Goal: Task Accomplishment & Management: Use online tool/utility

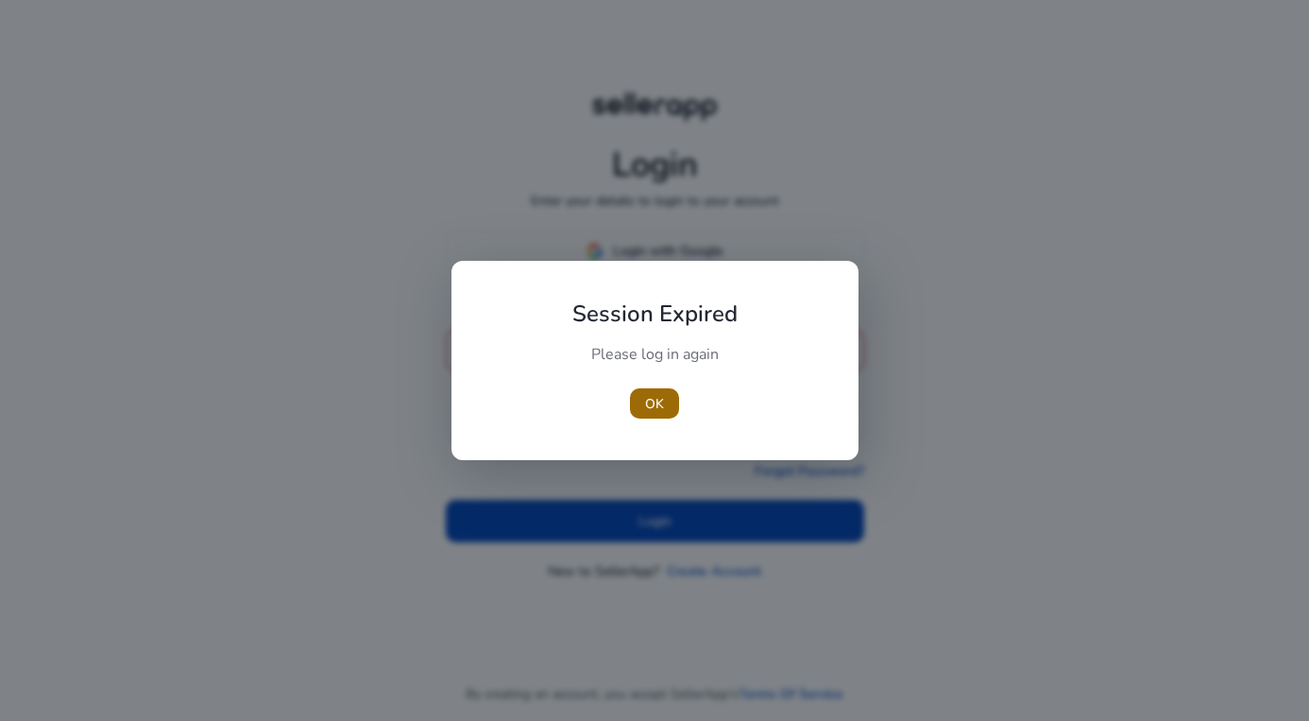
click at [667, 402] on span "button" at bounding box center [654, 403] width 49 height 45
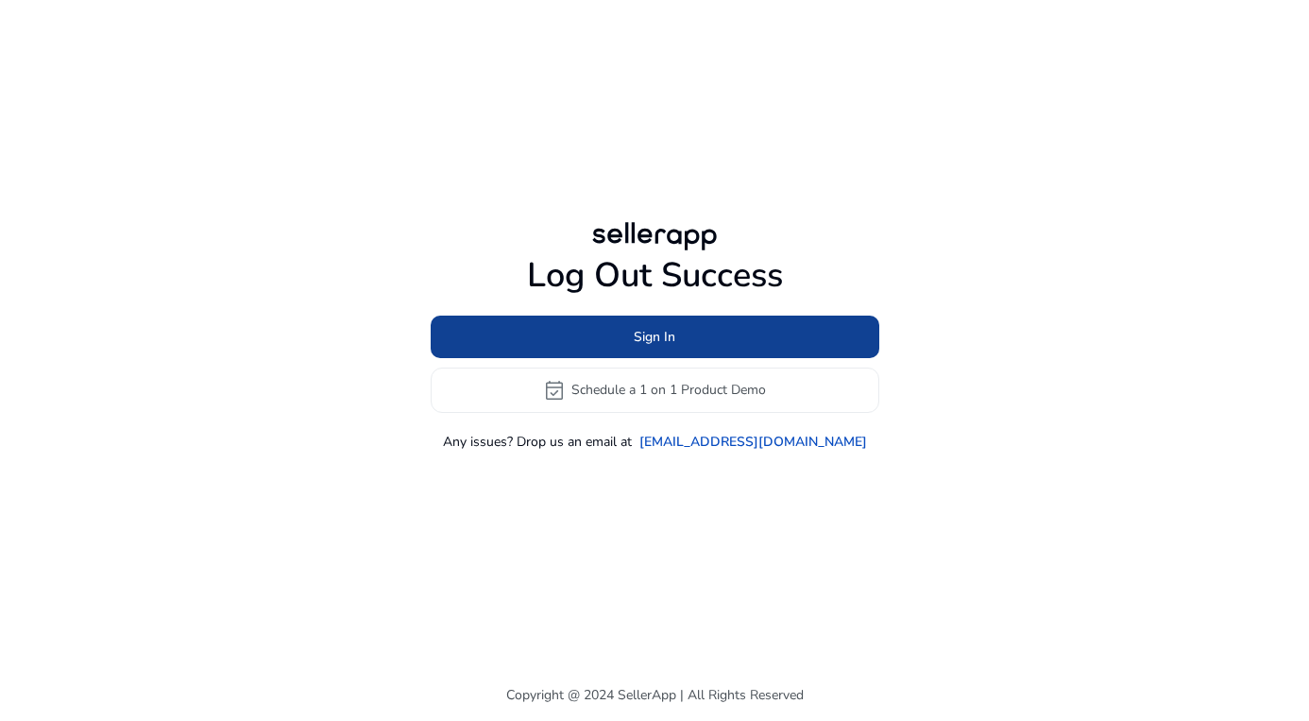
click at [681, 351] on span at bounding box center [655, 336] width 449 height 45
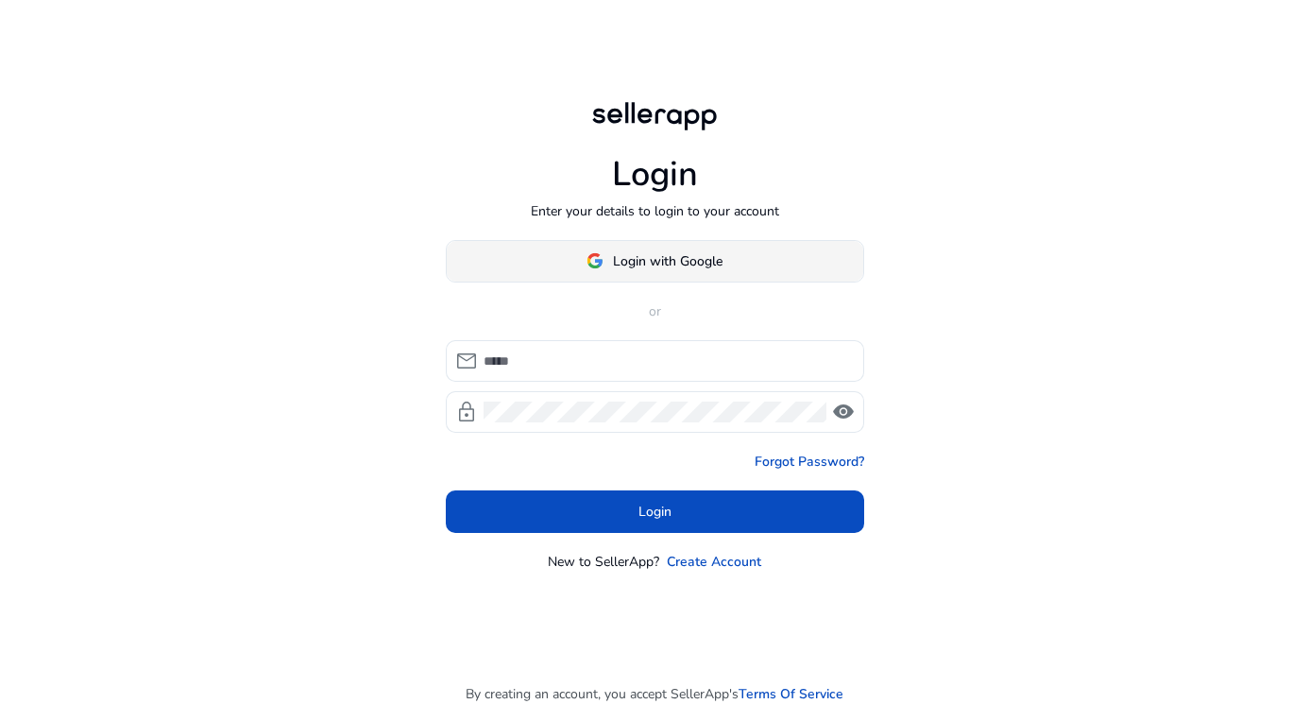
click at [670, 256] on span "Login with Google" at bounding box center [668, 261] width 110 height 20
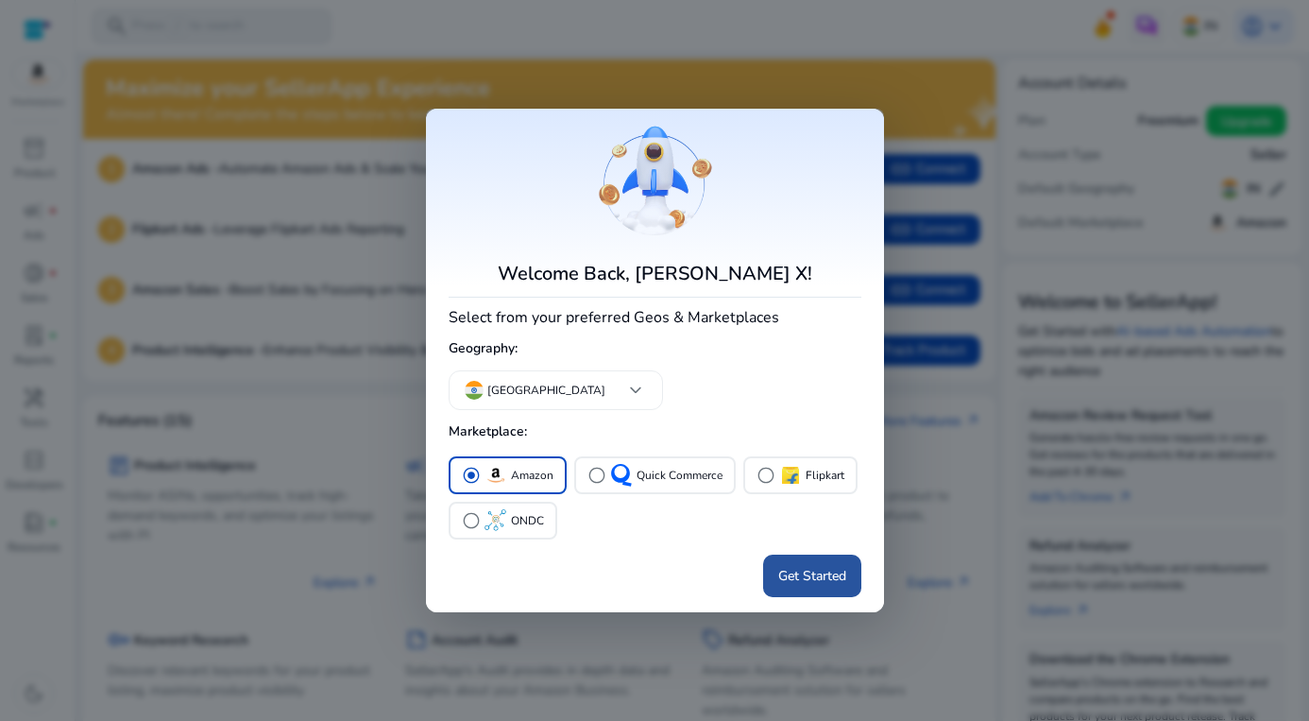
click at [807, 586] on span at bounding box center [812, 576] width 98 height 45
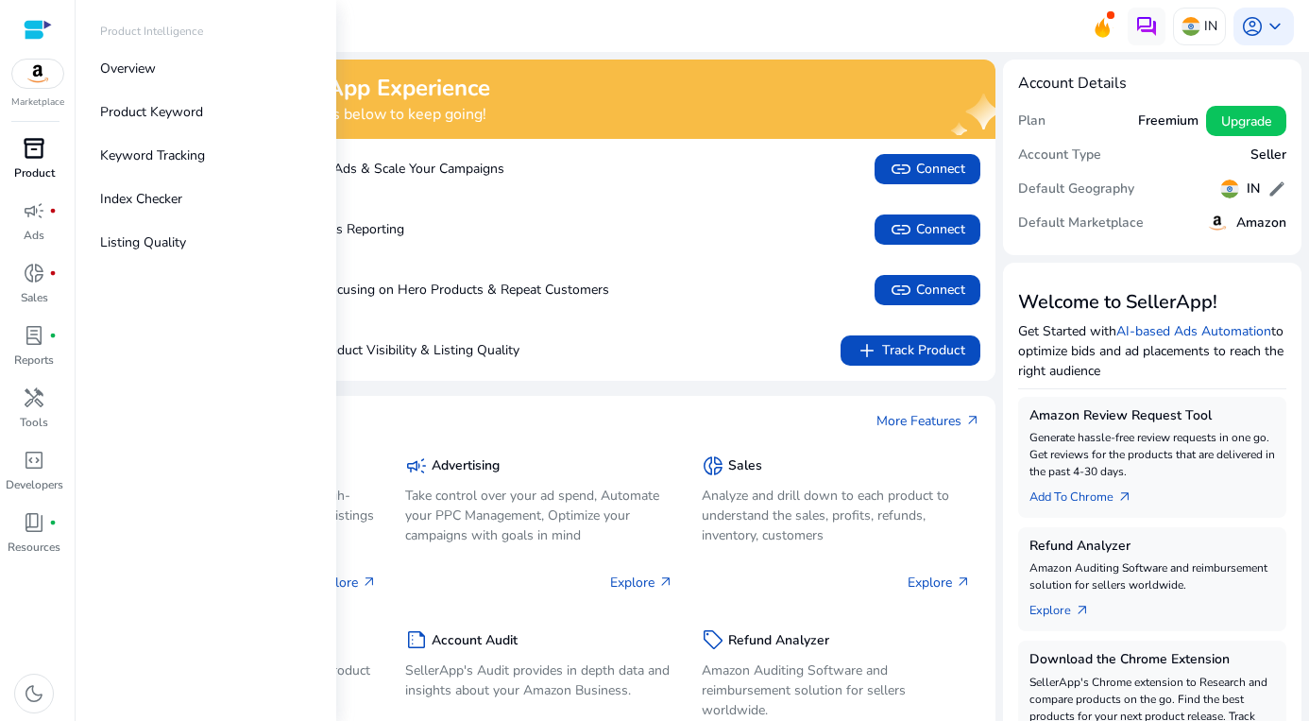
click at [25, 163] on link "inventory_2 Product" at bounding box center [34, 164] width 68 height 62
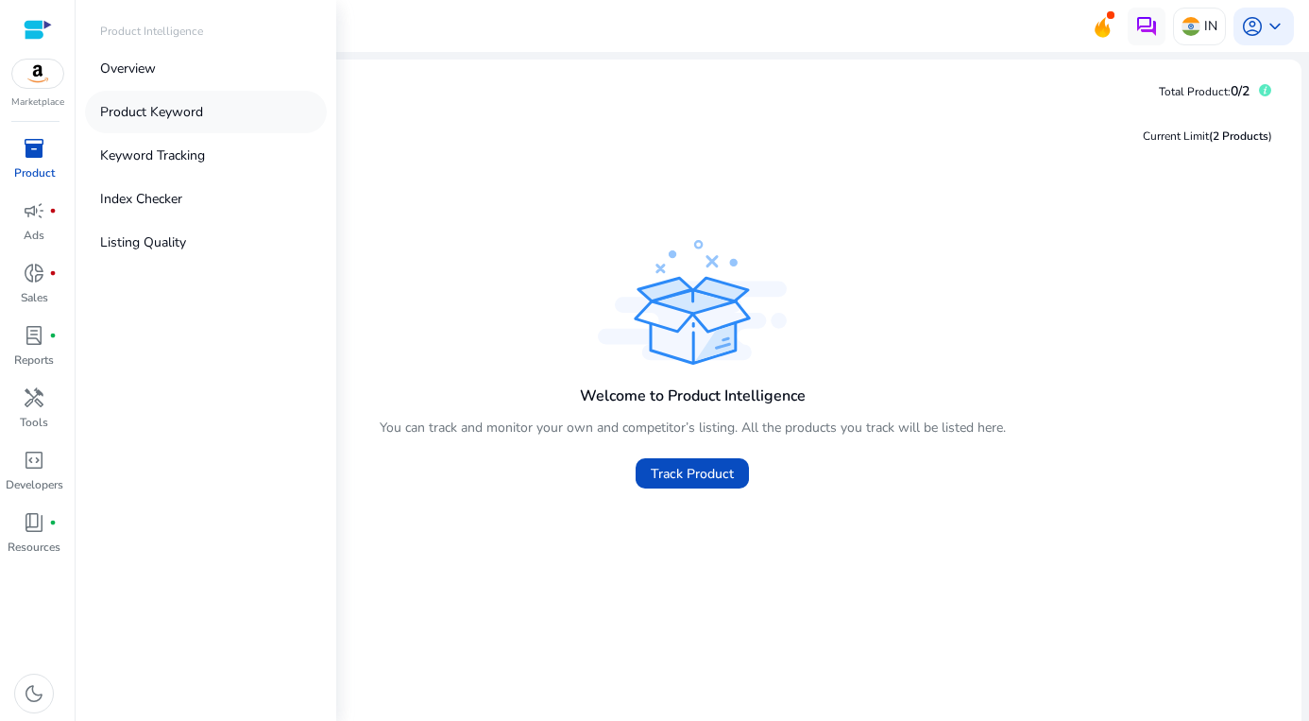
click at [168, 117] on p "Product Keyword" at bounding box center [151, 112] width 103 height 20
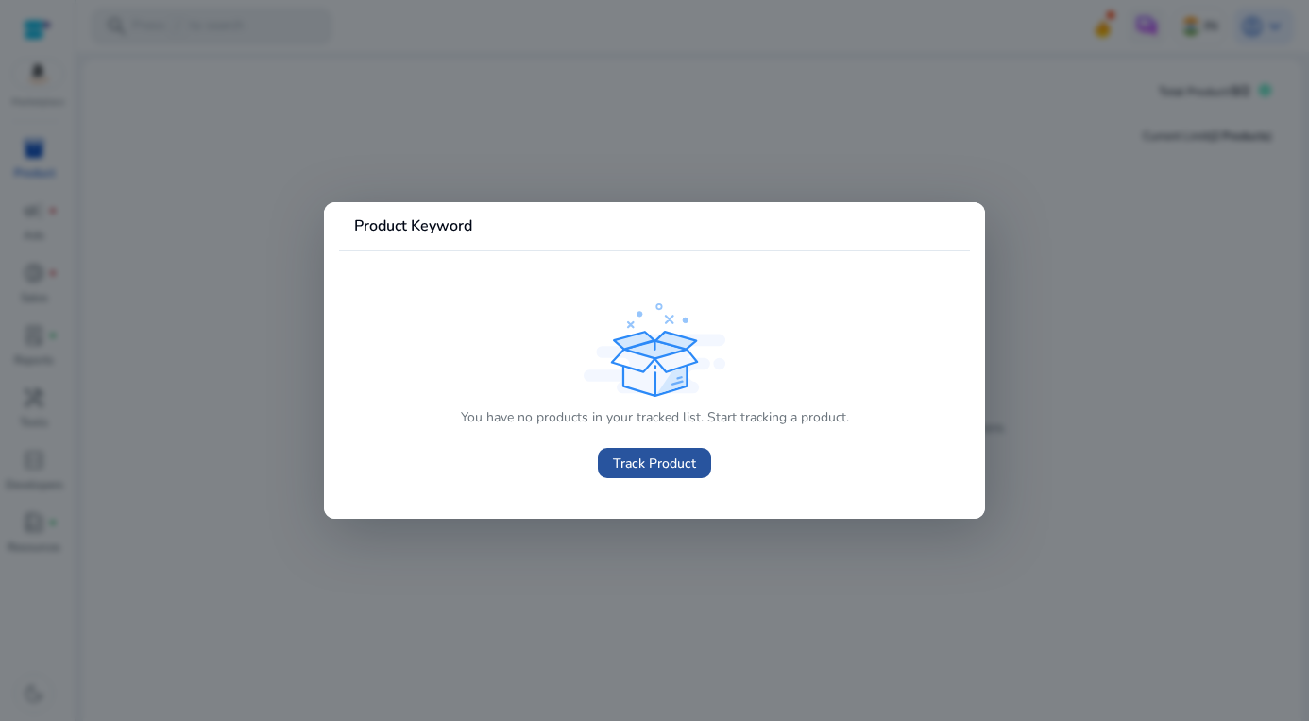
click at [659, 459] on span "Track Product" at bounding box center [654, 463] width 83 height 20
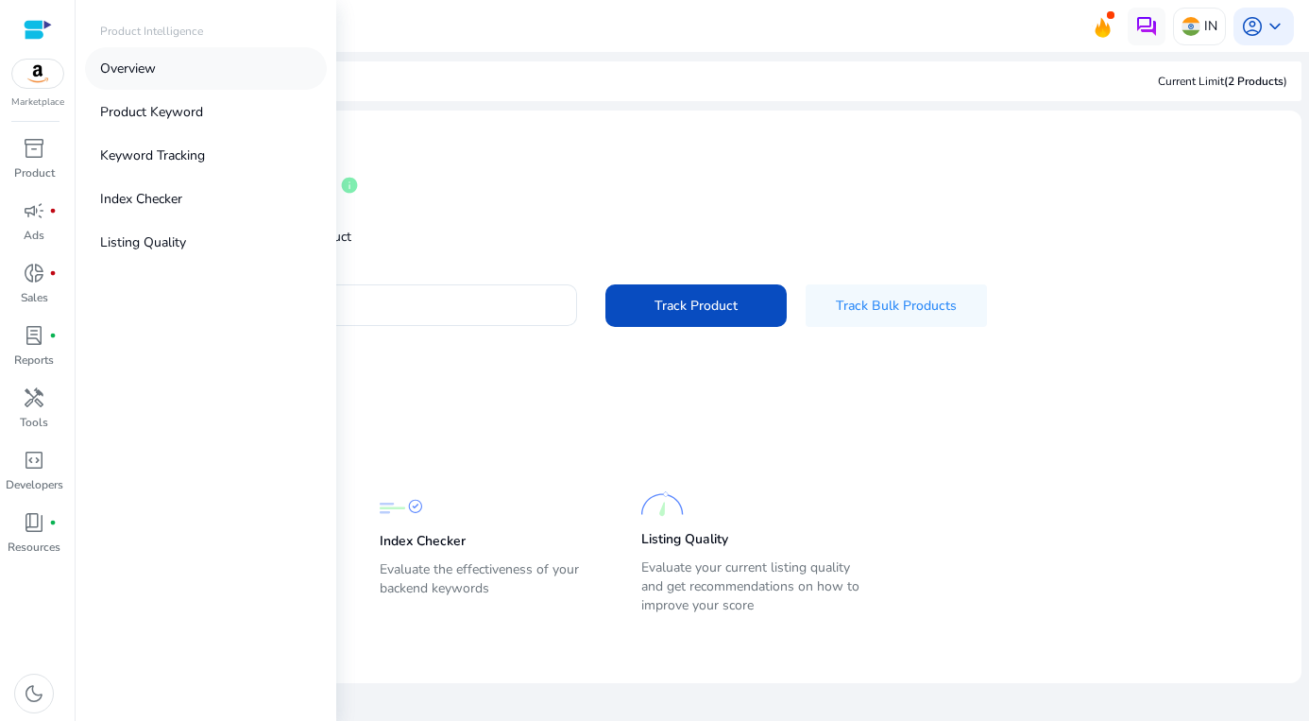
click at [160, 68] on link "Overview" at bounding box center [206, 68] width 242 height 43
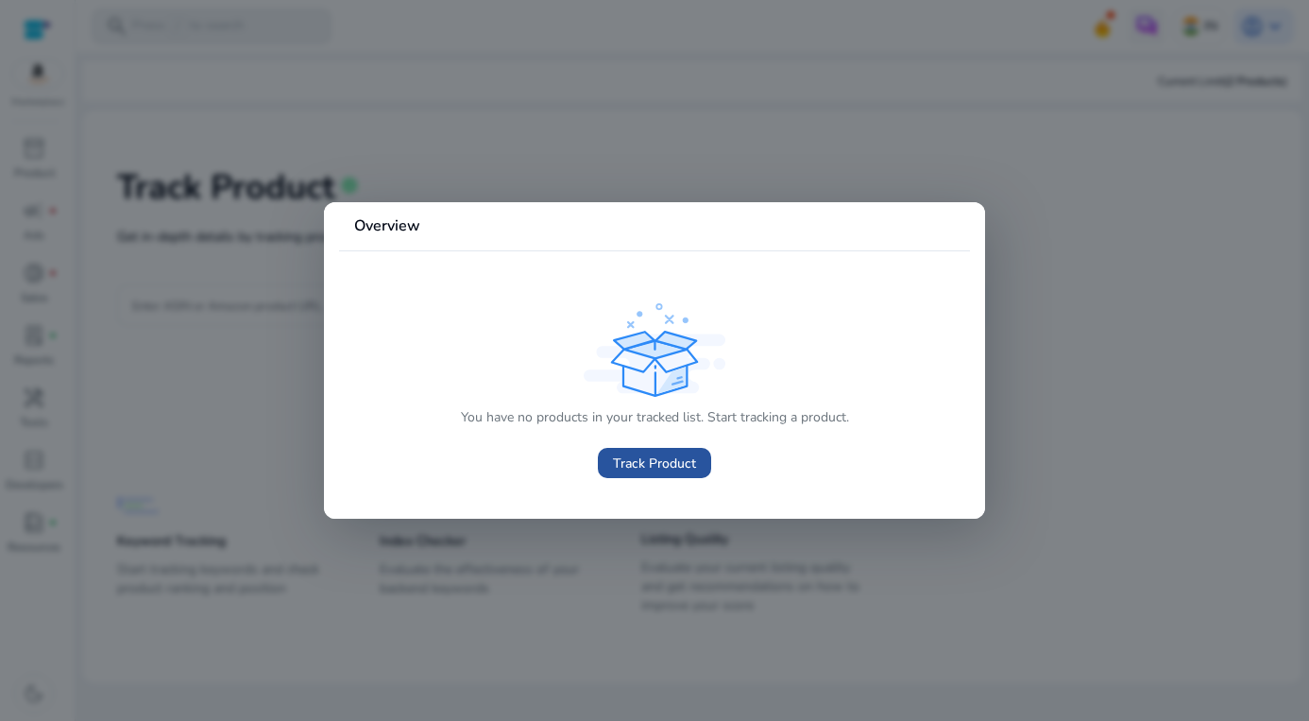
click at [641, 456] on span "Track Product" at bounding box center [654, 463] width 83 height 20
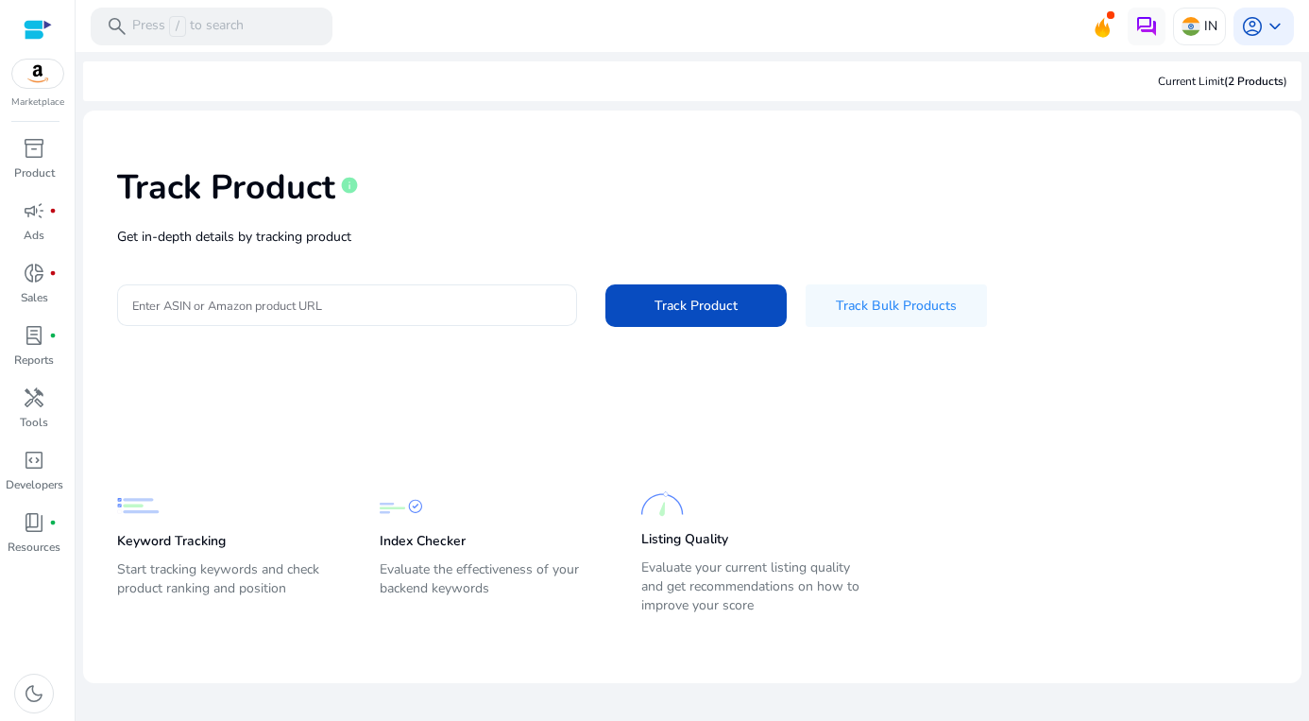
click at [219, 300] on input "Enter ASIN or Amazon product URL" at bounding box center [347, 305] width 430 height 21
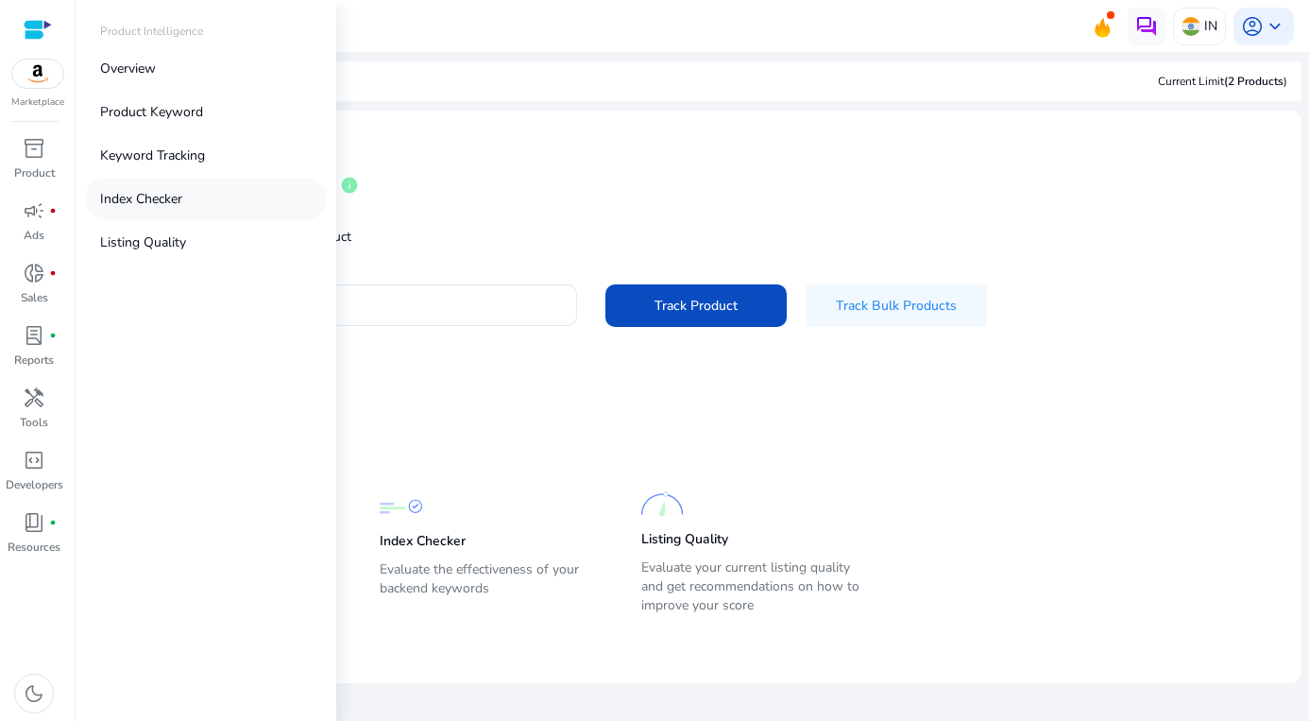
click at [159, 208] on p "Index Checker" at bounding box center [141, 199] width 82 height 20
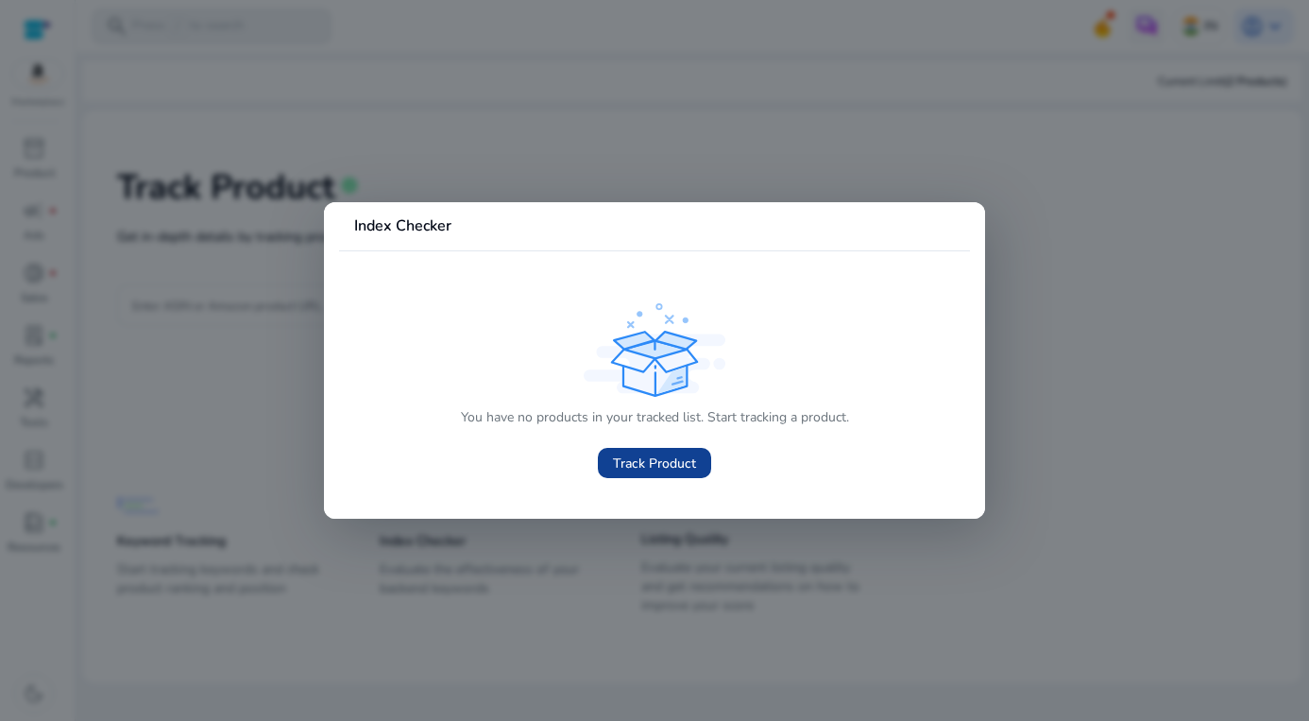
click at [658, 465] on span "Track Product" at bounding box center [654, 463] width 83 height 20
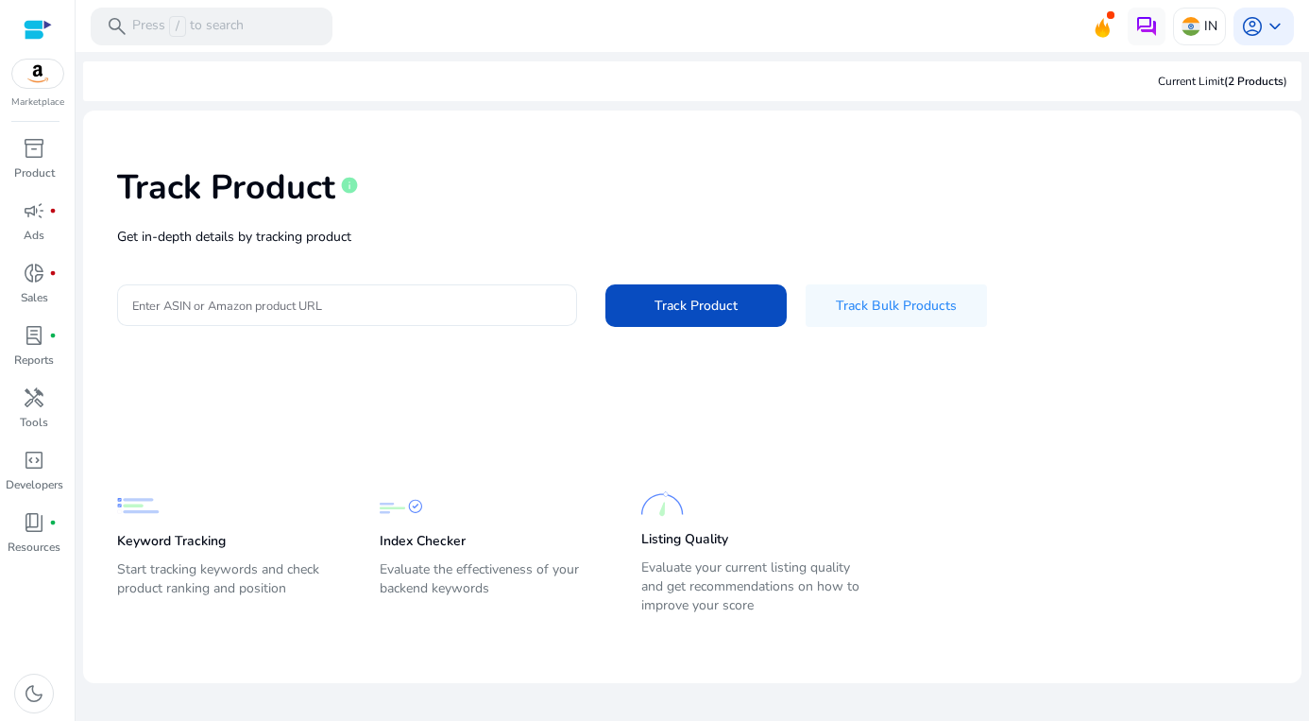
click at [300, 317] on div at bounding box center [347, 305] width 430 height 42
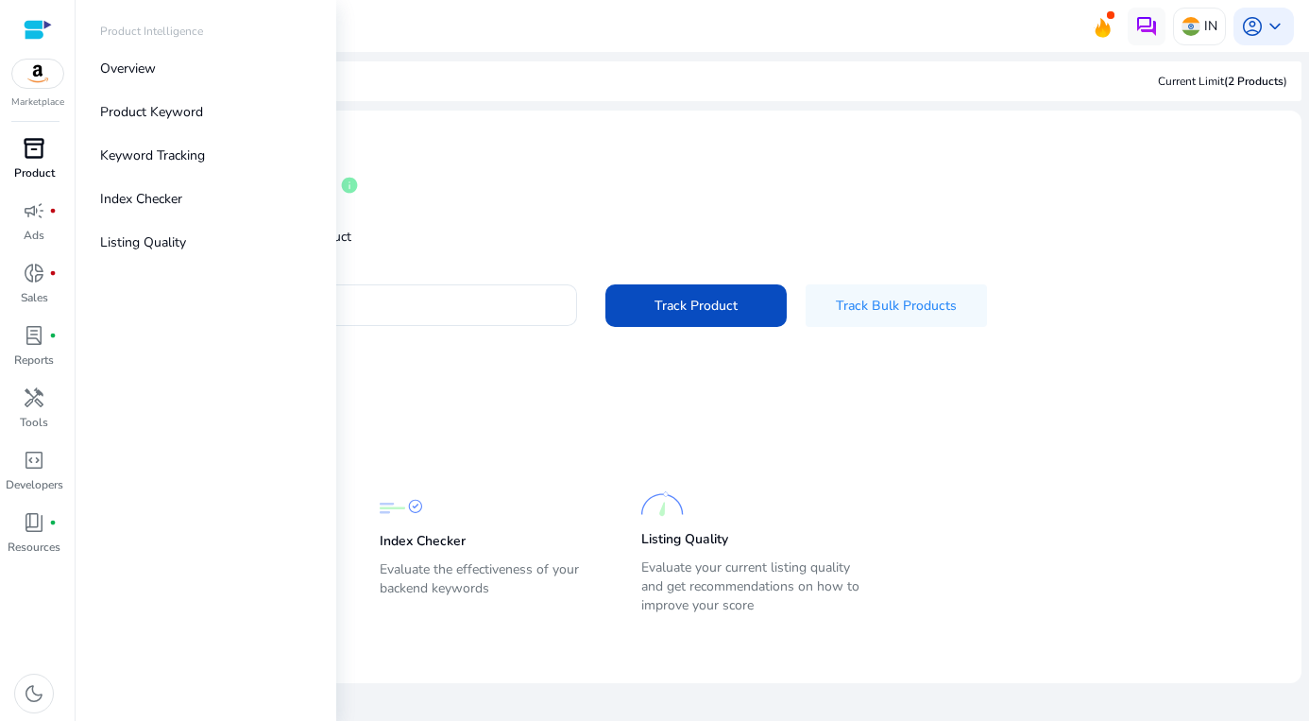
click at [35, 158] on span "inventory_2" at bounding box center [34, 148] width 23 height 23
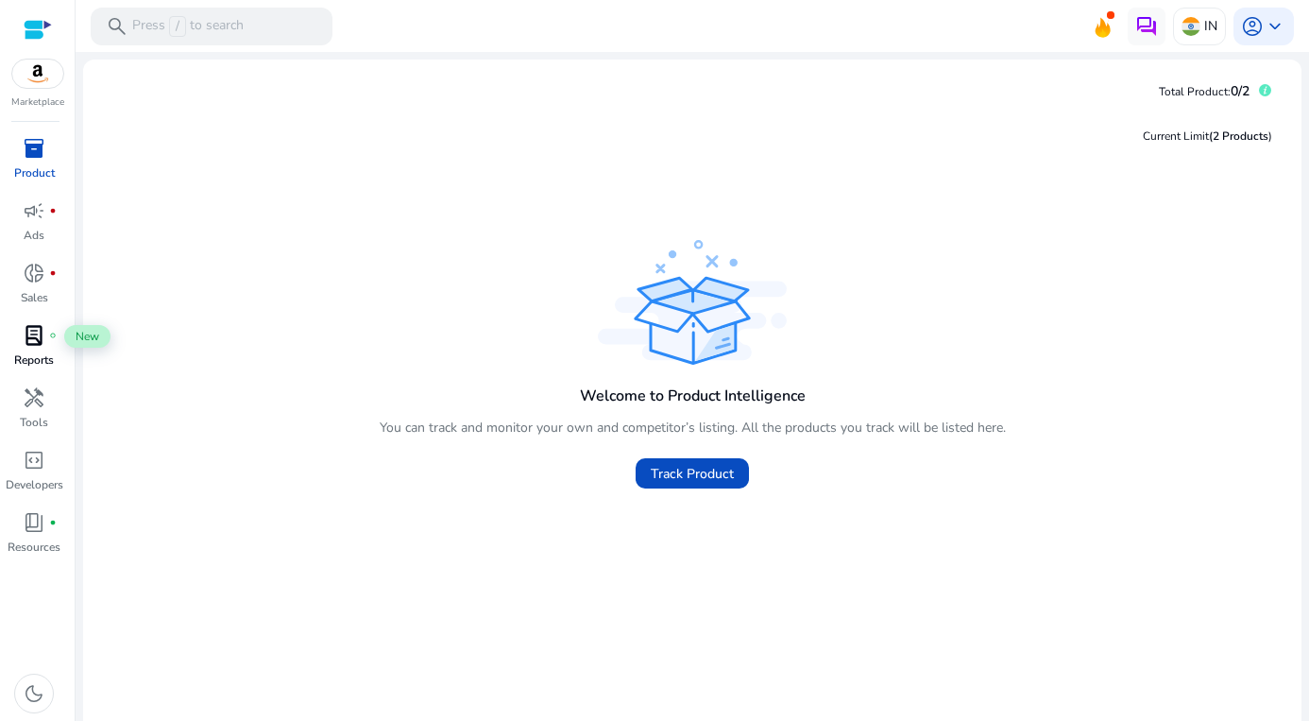
click at [37, 336] on span "lab_profile" at bounding box center [34, 335] width 23 height 23
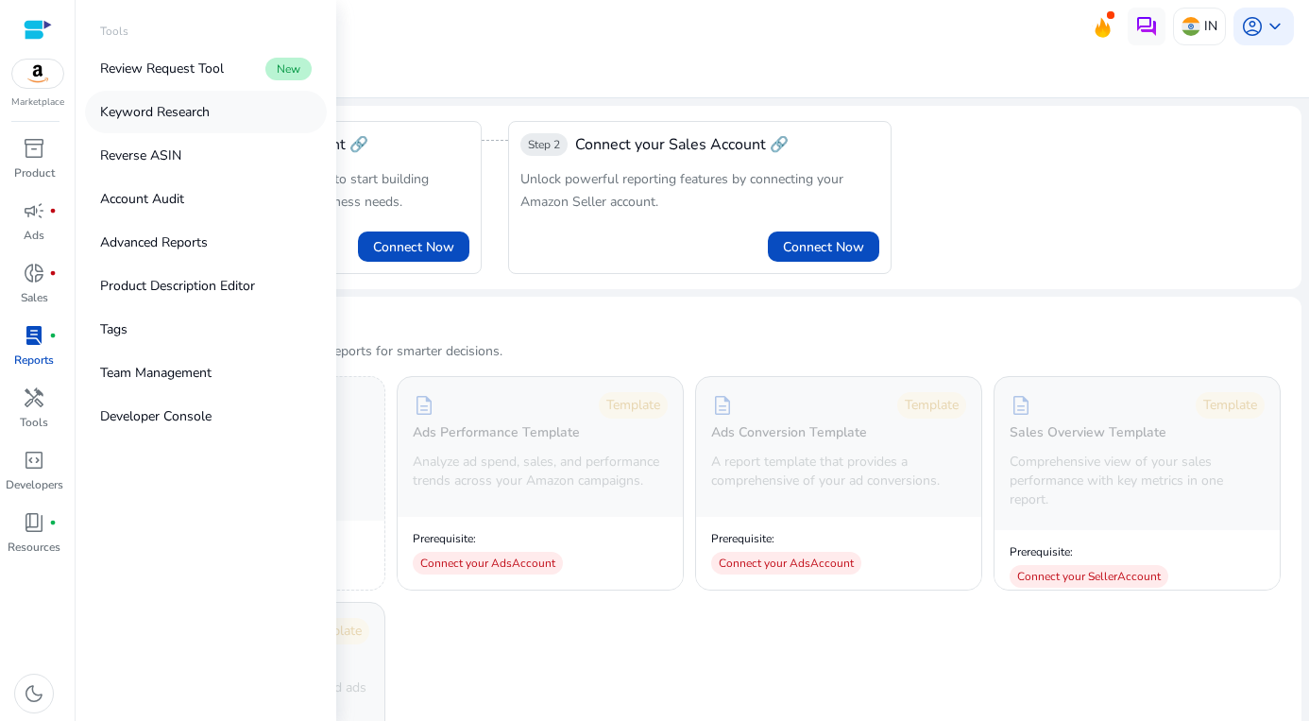
click at [197, 111] on p "Keyword Research" at bounding box center [155, 112] width 110 height 20
